Goal: Check status: Check status

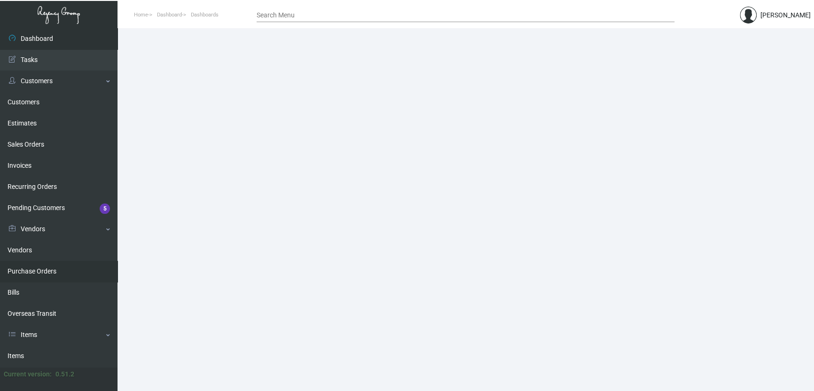
click at [47, 274] on link "Purchase Orders" at bounding box center [58, 271] width 117 height 21
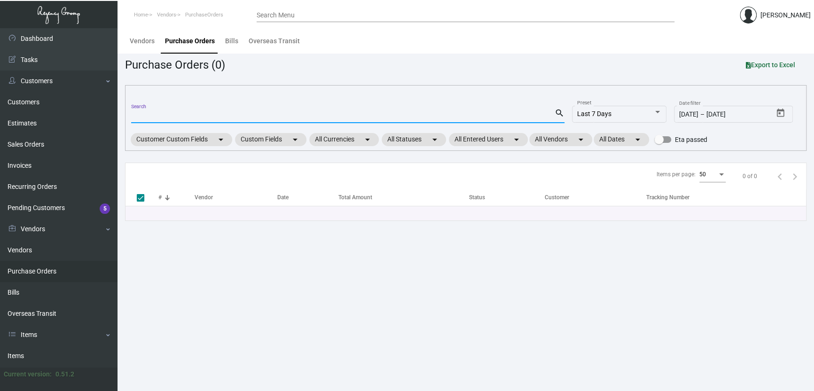
click at [178, 113] on input "Search" at bounding box center [342, 116] width 423 height 8
paste input "101710"
type input "101710"
checkbox input "false"
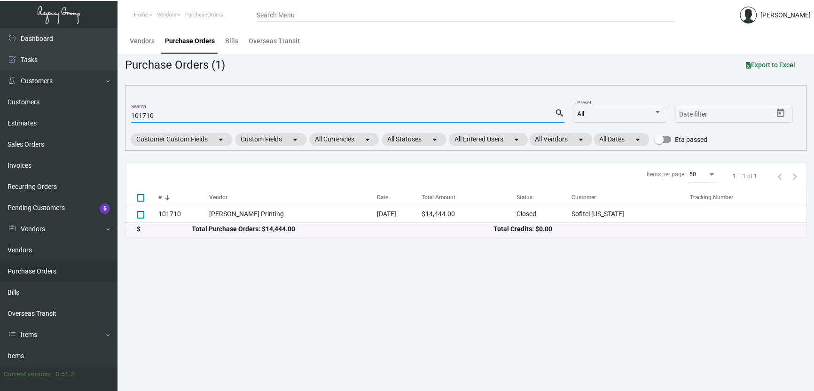
type input "101710"
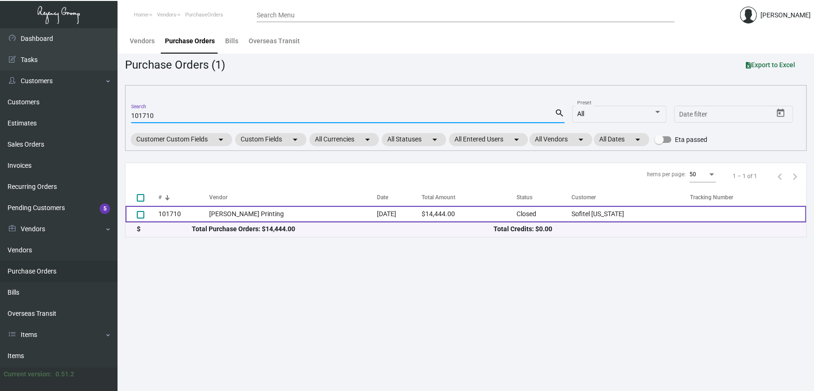
click at [195, 209] on td "101710" at bounding box center [183, 214] width 51 height 16
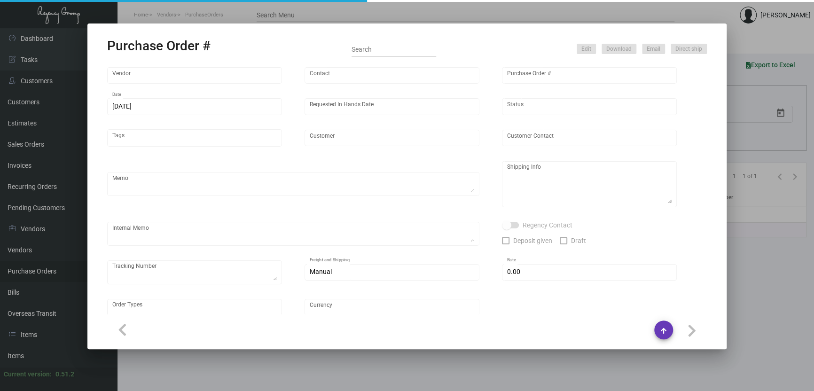
type input "[PERSON_NAME] Printing"
type input "[PERSON_NAME]"
type input "101710"
type input "[DATE]"
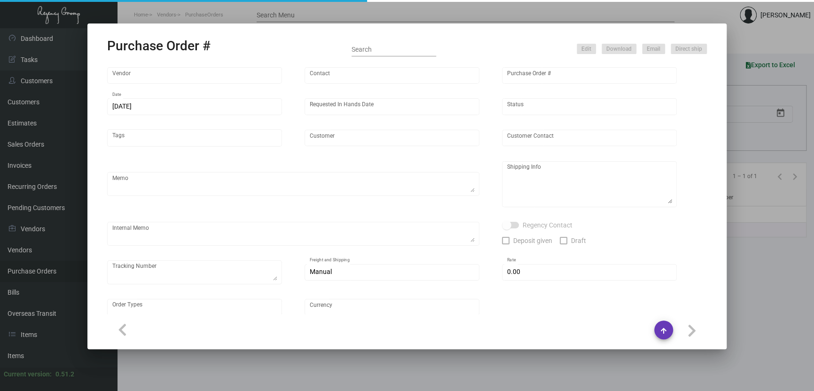
type input "Sofitel [US_STATE]"
type input "Amit ** [PERSON_NAME] ** Rangi"
type textarea "Some items will direct ship to hotel and the rest to NJ warehouse. Reference qu…"
type textarea "Sofitel [US_STATE] - Amit ** [PERSON_NAME] ** Rangi [STREET_ADDRESS][US_STATE]"
type textarea "[DATE] - Art approved vendors' proof. [DATE] Shipped from [PERSON_NAME] Printin…"
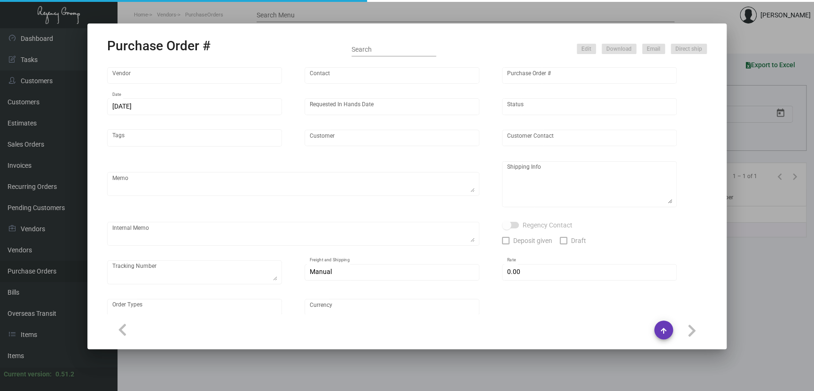
type input "$ 0.00"
type input "United States Dollar $"
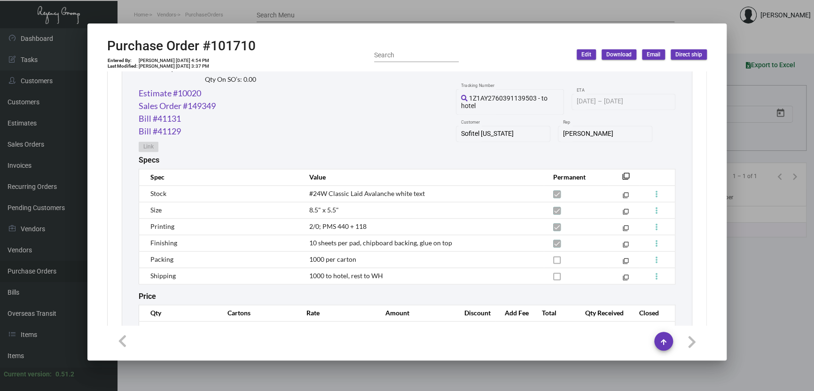
scroll to position [867, 0]
